Goal: Use online tool/utility: Utilize a website feature to perform a specific function

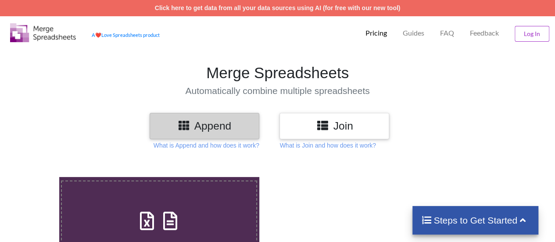
click at [184, 205] on label "Upload or Drop Multiple Files to Automatically Append Them" at bounding box center [159, 236] width 196 height 113
click at [36, 177] on input "Upload or Drop Multiple Files to Automatically Append Them" at bounding box center [36, 177] width 0 height 0
type input "C:\fakepath\ubungo 11.csv"
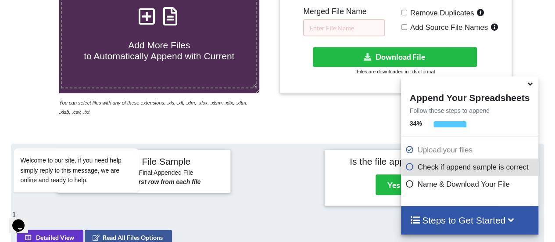
scroll to position [206, 0]
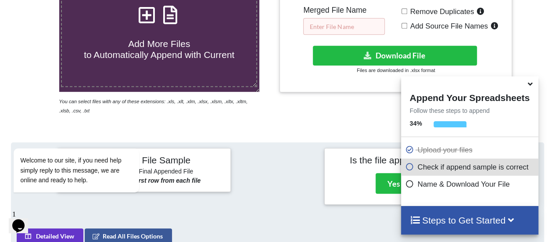
click at [334, 28] on input "text" at bounding box center [344, 26] width 82 height 17
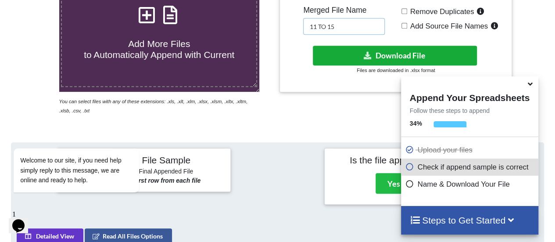
type input "11 TO 15"
click at [393, 51] on button "Download File" at bounding box center [395, 56] width 165 height 20
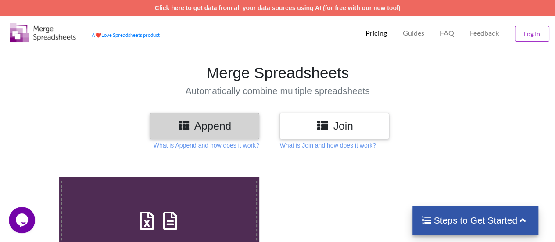
click at [180, 211] on icon at bounding box center [170, 216] width 22 height 18
click at [36, 177] on input "Upload or Drop Multiple Files to Automatically Append Them" at bounding box center [36, 177] width 0 height 0
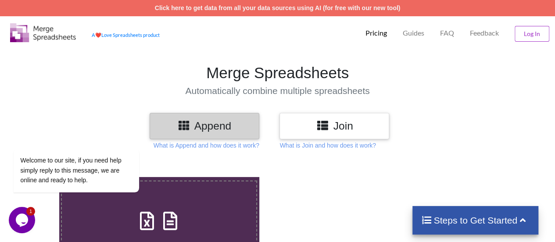
type input "C:\fakepath\6_merged ppppppppppppppppppppppppppppppppppppppp.csv"
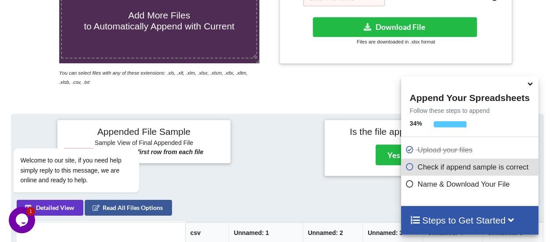
scroll to position [230, 0]
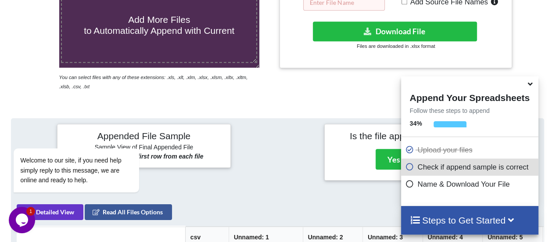
click at [338, 5] on input "text" at bounding box center [344, 2] width 82 height 17
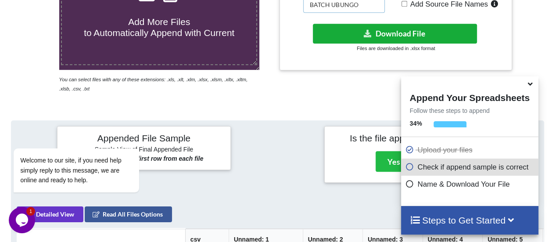
type input "BATCH UBUNGO"
click at [411, 32] on button "Download File" at bounding box center [395, 34] width 165 height 20
